Goal: Navigation & Orientation: Find specific page/section

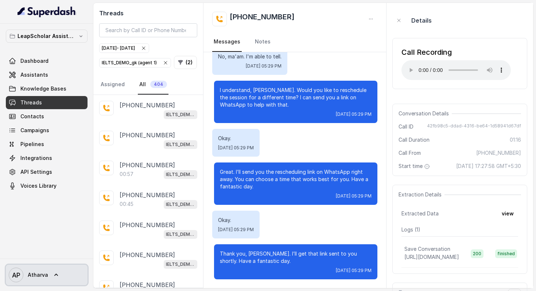
click at [62, 276] on link "AP Atharva" at bounding box center [47, 275] width 82 height 20
click at [41, 211] on nav "LeapScholar Assistant Dashboard Assistants Knowledge Bases Threads Contacts Cam…" at bounding box center [46, 145] width 93 height 291
click at [13, 275] on text "AP" at bounding box center [16, 275] width 8 height 8
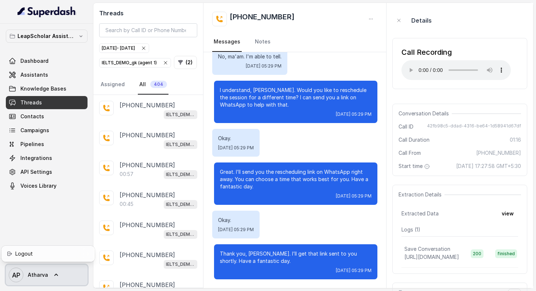
click at [13, 275] on text "AP" at bounding box center [16, 275] width 8 height 8
click at [63, 33] on p "LeapScholar Assistant" at bounding box center [47, 36] width 58 height 9
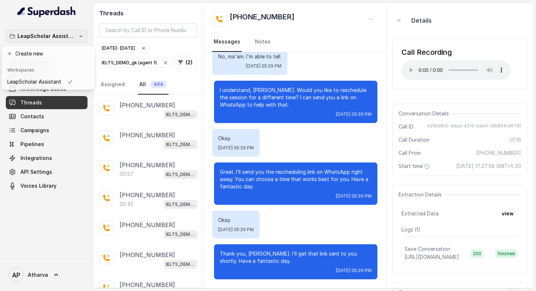
click at [48, 196] on div "LeapScholar Assistant Dashboard Assistants Knowledge Bases Threads Contacts Cam…" at bounding box center [46, 141] width 93 height 235
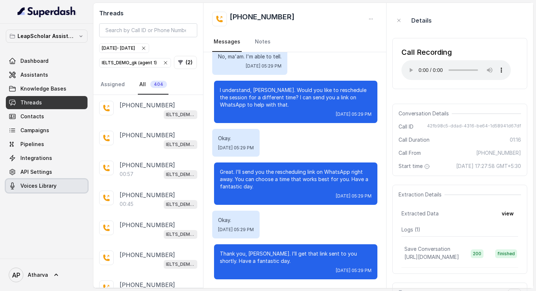
click at [45, 185] on span "Voices Library" at bounding box center [38, 185] width 36 height 7
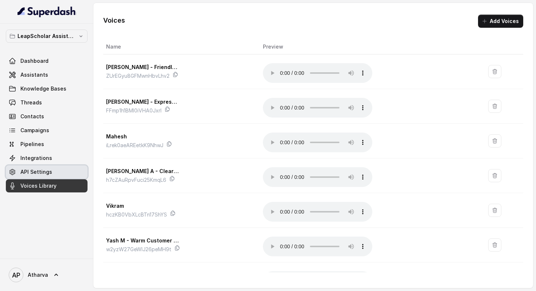
click at [34, 173] on span "API Settings" at bounding box center [36, 171] width 32 height 7
